Goal: Task Accomplishment & Management: Manage account settings

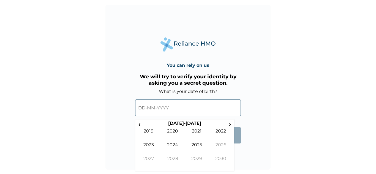
click at [185, 108] on input "text" at bounding box center [188, 108] width 106 height 17
click at [145, 125] on th "[DATE]-[DATE]" at bounding box center [184, 125] width 85 height 8
click at [140, 125] on span "‹" at bounding box center [140, 124] width 6 height 7
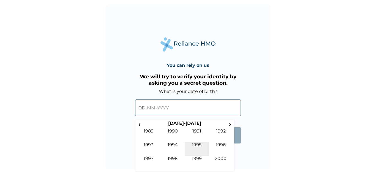
click at [195, 144] on td "1995" at bounding box center [197, 149] width 24 height 14
click at [222, 144] on td "Aug" at bounding box center [221, 149] width 24 height 14
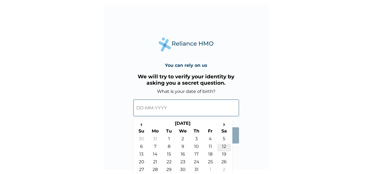
click at [225, 145] on td "12" at bounding box center [224, 148] width 14 height 8
type input "[DATE]"
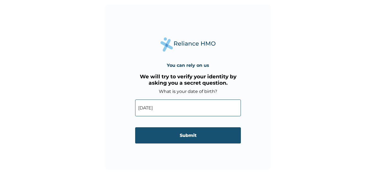
click at [215, 135] on input "Submit" at bounding box center [188, 135] width 106 height 16
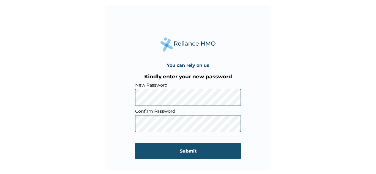
click at [156, 150] on input "Submit" at bounding box center [188, 151] width 106 height 16
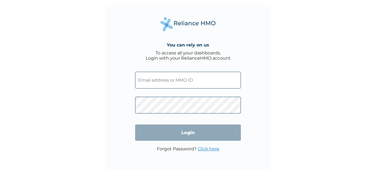
type input "RMN/10068/A"
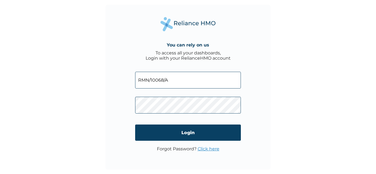
drag, startPoint x: 356, startPoint y: 50, endPoint x: 367, endPoint y: 95, distance: 46.2
click at [367, 95] on div "You can rely on us To access all your dashboards, Login with your RelianceHMO a…" at bounding box center [188, 87] width 376 height 174
click at [144, 36] on div "You can rely on us To access all your dashboards, Login with your RelianceHMO a…" at bounding box center [187, 87] width 165 height 165
